Goal: Task Accomplishment & Management: Complete application form

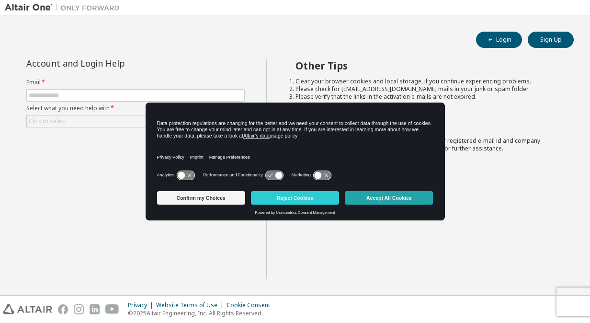
click at [374, 201] on button "Accept All Cookies" at bounding box center [389, 197] width 88 height 13
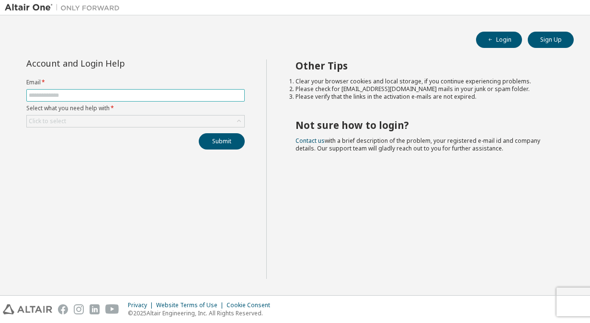
click at [49, 96] on input "text" at bounding box center [136, 95] width 214 height 8
type input "**********"
click at [93, 119] on div "Click to select" at bounding box center [135, 120] width 217 height 11
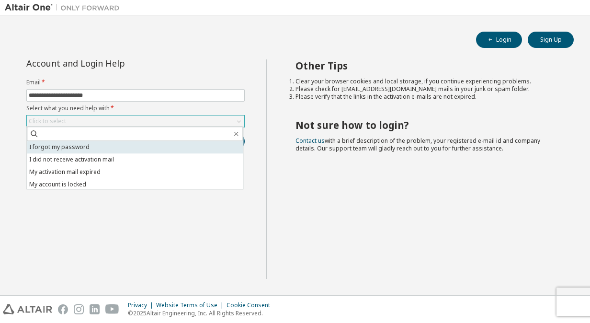
click at [86, 147] on li "I forgot my password" at bounding box center [135, 147] width 216 height 12
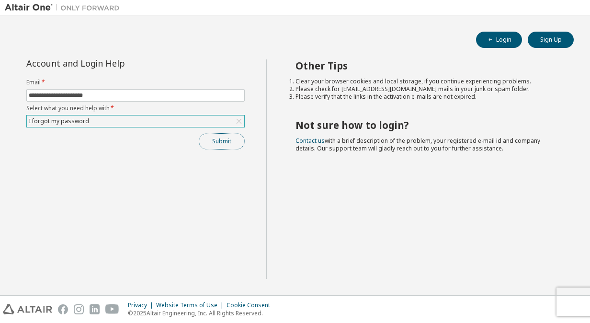
click at [219, 136] on button "Submit" at bounding box center [222, 141] width 46 height 16
click at [223, 142] on button "Submit" at bounding box center [222, 141] width 46 height 16
click at [220, 142] on button "Submit" at bounding box center [222, 141] width 46 height 16
click at [209, 213] on div "**********" at bounding box center [135, 168] width 261 height 219
click at [222, 144] on button "Submit" at bounding box center [222, 141] width 46 height 16
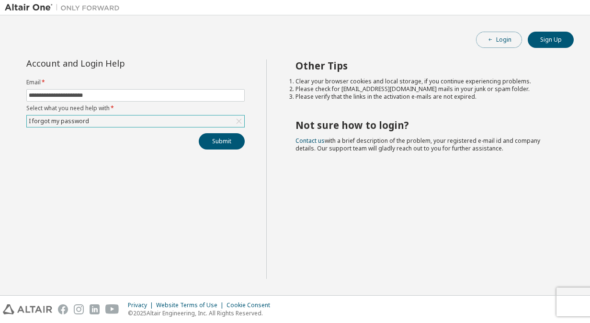
click at [496, 40] on button "Login" at bounding box center [499, 40] width 46 height 16
